Goal: Transaction & Acquisition: Purchase product/service

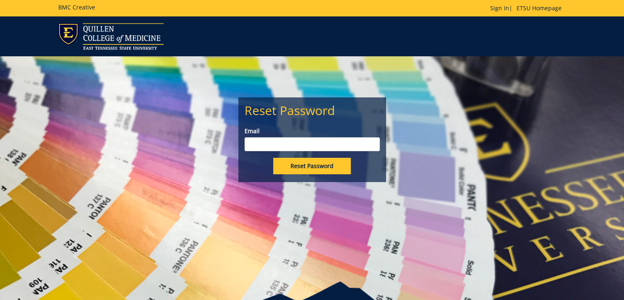
click at [303, 143] on input "Email" at bounding box center [312, 144] width 135 height 14
type input "[EMAIL_ADDRESS][DOMAIN_NAME]"
click at [304, 165] on input "Reset Password" at bounding box center [312, 166] width 78 height 16
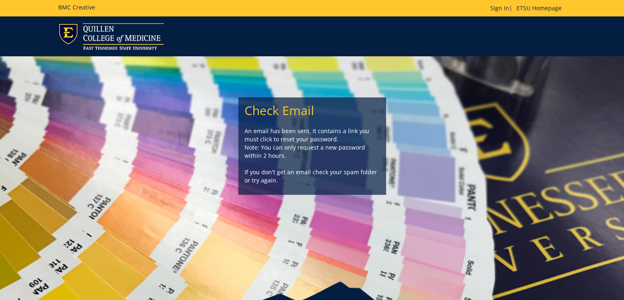
click at [427, 122] on div "Check Email An email has been sent. It contains a link you must click to reset …" at bounding box center [312, 125] width 480 height 138
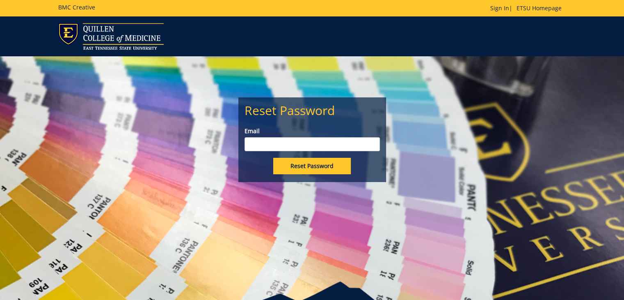
click at [312, 148] on input "Email" at bounding box center [312, 144] width 135 height 14
type input "hardinsm@etsu.edu"
click at [273, 158] on input "Reset Password" at bounding box center [312, 166] width 78 height 16
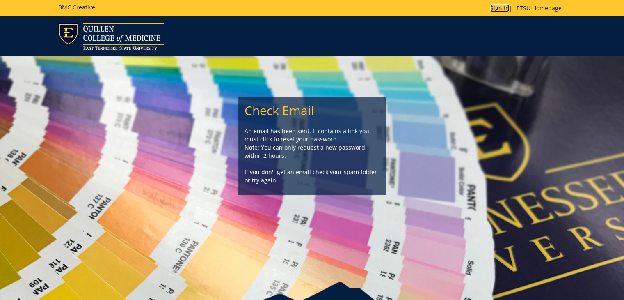
click at [499, 9] on link "Sign In" at bounding box center [499, 8] width 19 height 8
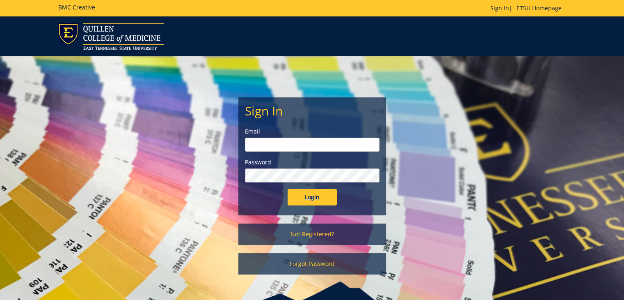
type input "[EMAIL_ADDRESS][DOMAIN_NAME]"
click at [302, 196] on input "Login" at bounding box center [312, 197] width 49 height 16
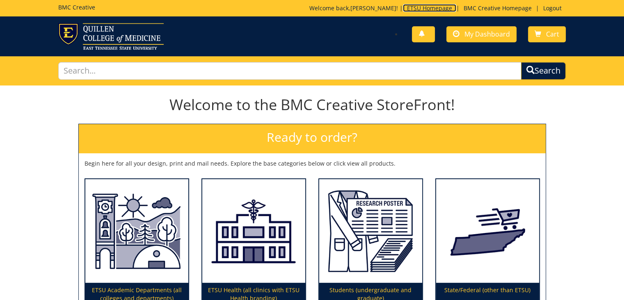
click at [436, 7] on link "ETSU Homepage" at bounding box center [429, 8] width 53 height 8
click at [483, 7] on link "BMC Creative Homepage" at bounding box center [498, 8] width 76 height 8
click at [474, 35] on span "My Dashboard" at bounding box center [487, 34] width 46 height 9
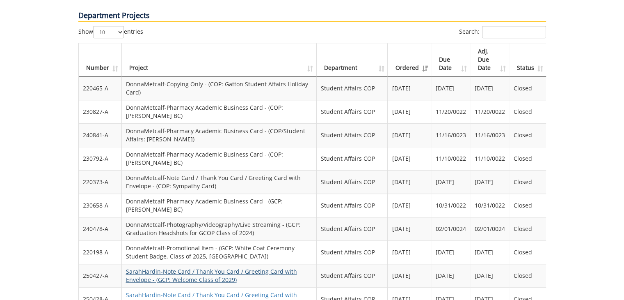
scroll to position [862, 0]
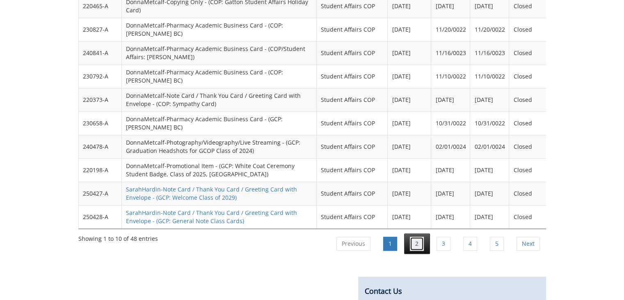
click at [423, 236] on link "2" at bounding box center [417, 243] width 14 height 14
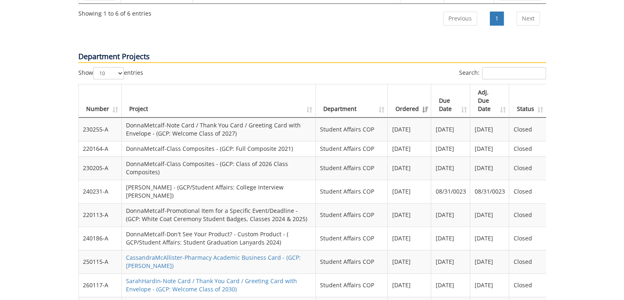
scroll to position [821, 0]
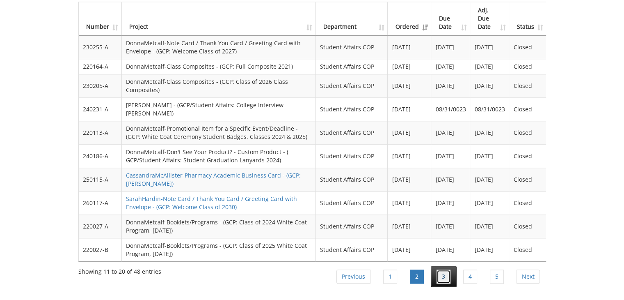
click at [439, 269] on link "3" at bounding box center [444, 276] width 14 height 14
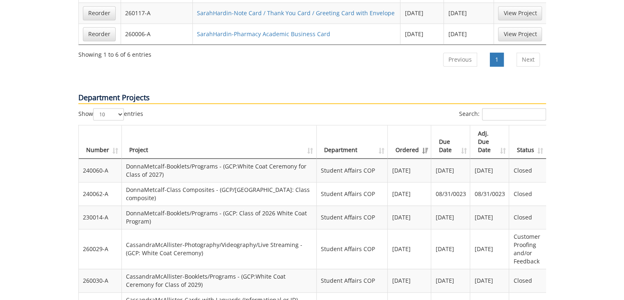
scroll to position [780, 0]
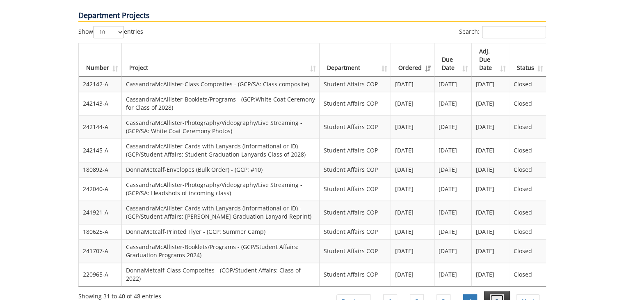
click at [495, 294] on link "5" at bounding box center [497, 301] width 14 height 14
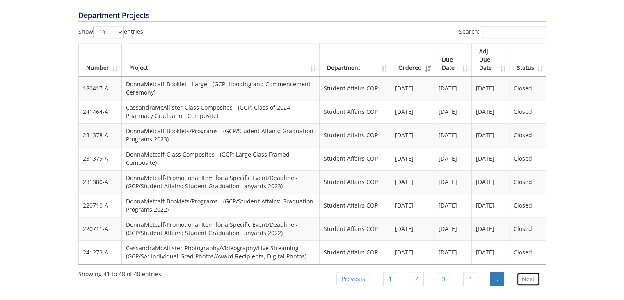
click at [530, 272] on link "Next" at bounding box center [528, 279] width 23 height 14
click at [388, 272] on link "1" at bounding box center [390, 279] width 14 height 14
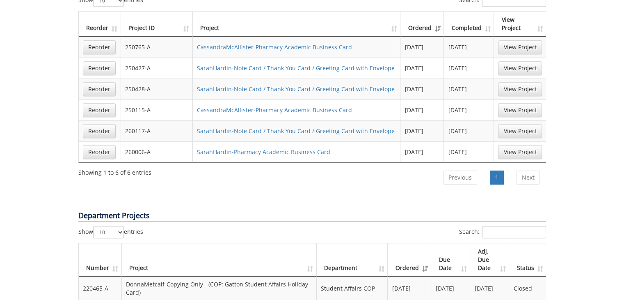
scroll to position [539, 0]
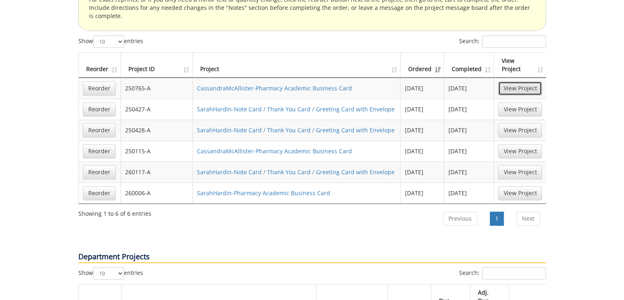
click at [518, 81] on link "View Project" at bounding box center [520, 88] width 44 height 14
click at [104, 81] on link "Reorder" at bounding box center [99, 88] width 33 height 14
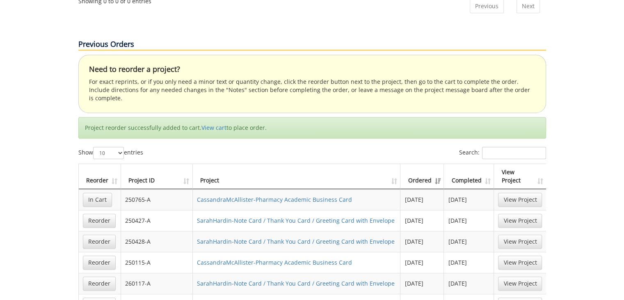
scroll to position [334, 0]
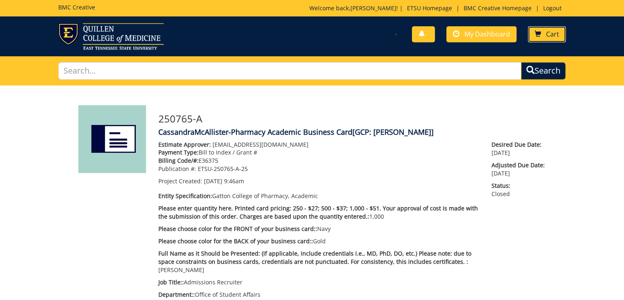
click at [538, 35] on span at bounding box center [538, 34] width 7 height 7
